Goal: Find specific page/section: Find specific page/section

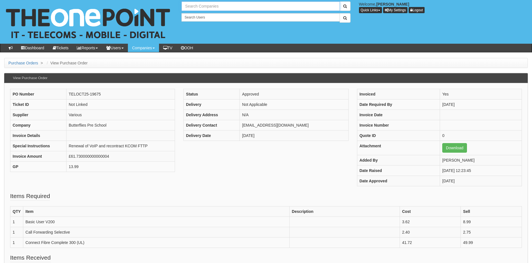
click at [205, 7] on input "text" at bounding box center [260, 6] width 158 height 10
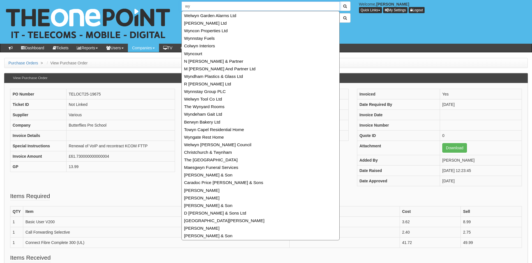
type input "w"
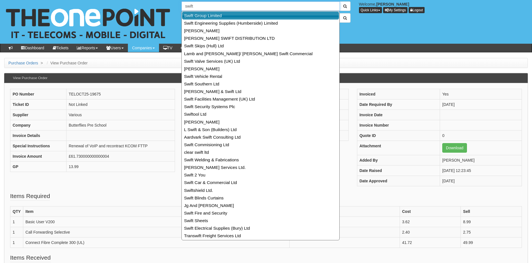
click at [212, 14] on link "Swift Group Limited" at bounding box center [260, 15] width 157 height 8
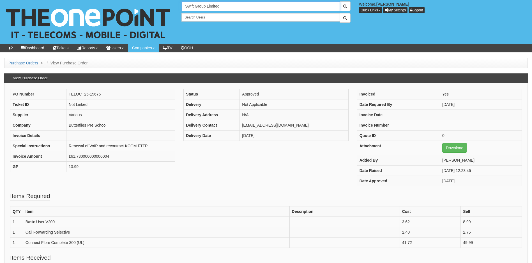
type input "Swift Group Limited"
click at [340, 1] on button "submit" at bounding box center [345, 6] width 11 height 10
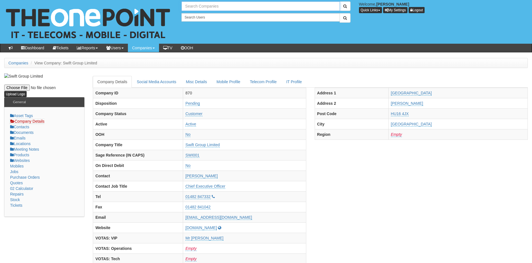
click at [194, 6] on input "text" at bounding box center [260, 6] width 158 height 10
click at [218, 6] on input "swift" at bounding box center [260, 6] width 158 height 10
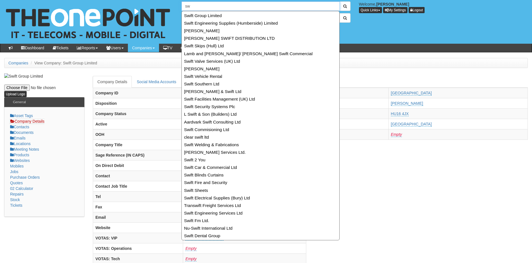
type input "s"
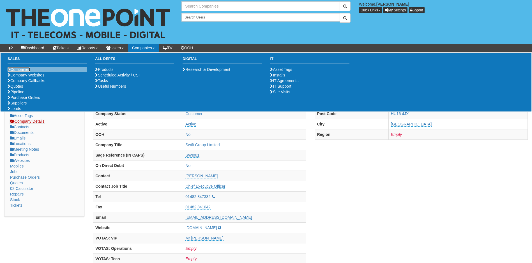
type input "Search Companies"
click at [21, 71] on link "Companies" at bounding box center [19, 69] width 23 height 4
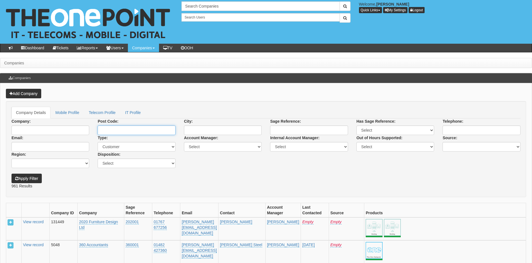
click at [130, 130] on input "Post Code:" at bounding box center [137, 131] width 78 height 10
type input "hu15 2fw"
click at [32, 179] on button "Apply Filter" at bounding box center [26, 179] width 30 height 10
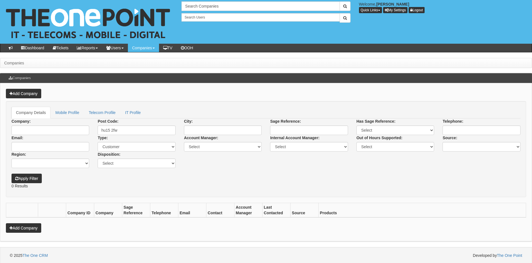
scroll to position [1, 0]
